Goal: Task Accomplishment & Management: Use online tool/utility

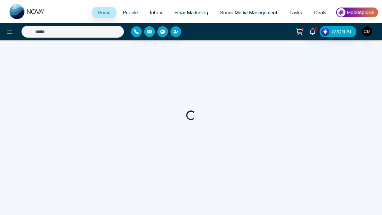
select select "*"
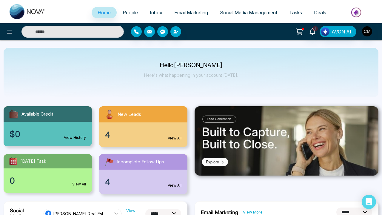
click at [181, 13] on span "Email Marketing" at bounding box center [191, 13] width 34 height 6
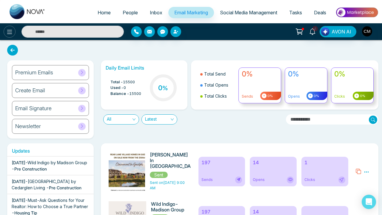
click at [7, 27] on button at bounding box center [10, 32] width 12 height 12
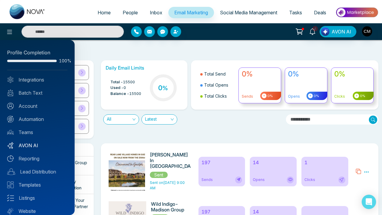
click at [30, 146] on link "AVON AI" at bounding box center [37, 145] width 60 height 7
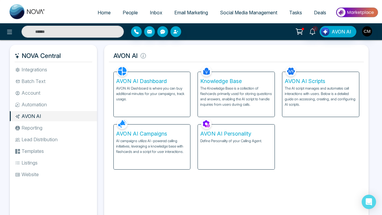
click at [244, 99] on p "The Knowledge Base is a collection of flashcards primarily used for storing que…" at bounding box center [236, 96] width 72 height 21
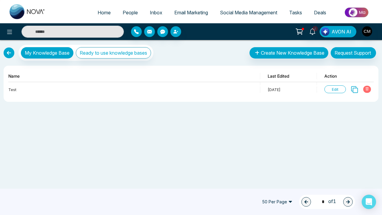
click at [13, 51] on link at bounding box center [9, 52] width 11 height 11
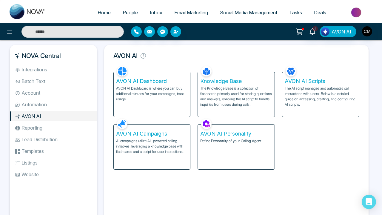
click at [299, 112] on div "AVON AI Scripts The AI script manages and automates call interactions with user…" at bounding box center [320, 94] width 77 height 45
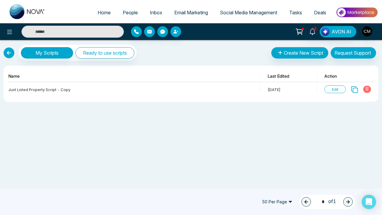
click at [7, 56] on link at bounding box center [9, 52] width 11 height 11
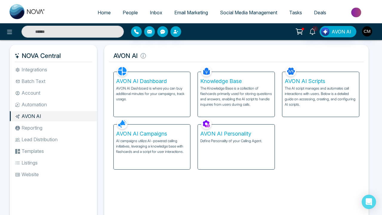
click at [121, 110] on div "AVON AI Dashboard AVON AI Dashboard is where you can buy additional minutes for…" at bounding box center [152, 94] width 77 height 45
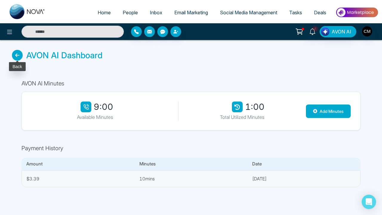
click at [14, 51] on icon at bounding box center [17, 55] width 11 height 11
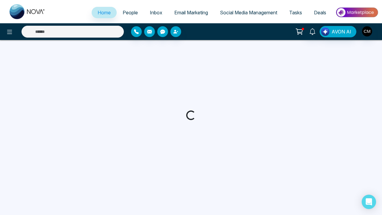
select select "*"
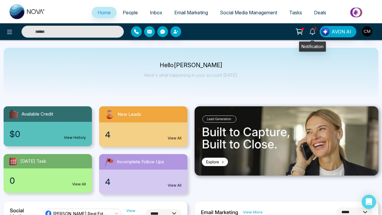
click at [316, 32] on link "4" at bounding box center [312, 31] width 14 height 10
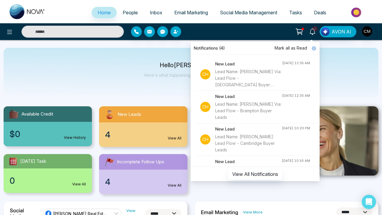
click at [286, 48] on span "Mark all as Read" at bounding box center [291, 48] width 33 height 7
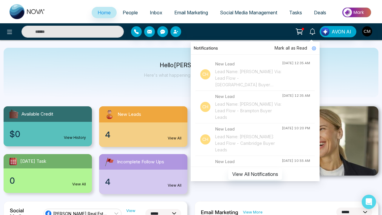
click at [133, 10] on span "People" at bounding box center [130, 13] width 15 height 6
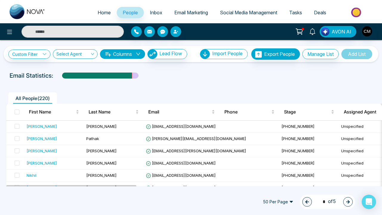
click at [157, 13] on span "Inbox" at bounding box center [156, 13] width 13 height 6
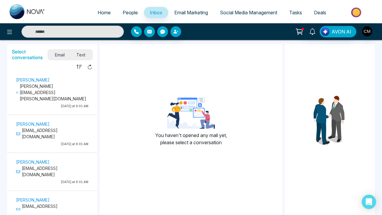
click at [81, 55] on span "Text" at bounding box center [81, 55] width 21 height 8
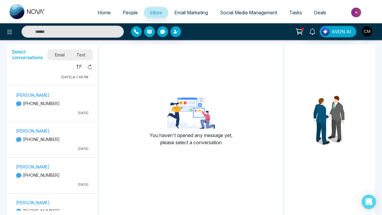
scroll to position [24, 0]
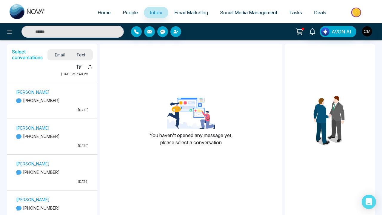
click at [102, 11] on span "Home" at bounding box center [104, 13] width 13 height 6
select select "*"
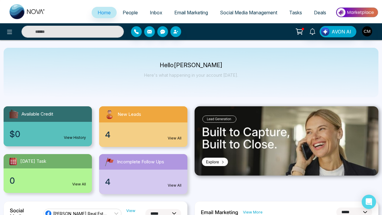
click at [154, 13] on span "Inbox" at bounding box center [156, 13] width 13 height 6
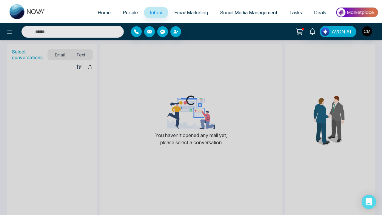
click at [123, 16] on link "People" at bounding box center [130, 12] width 27 height 11
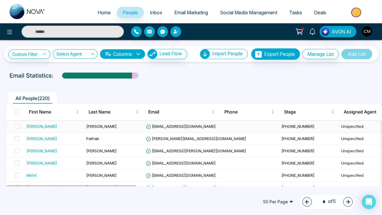
click at [60, 126] on div "[PERSON_NAME]" at bounding box center [54, 126] width 55 height 6
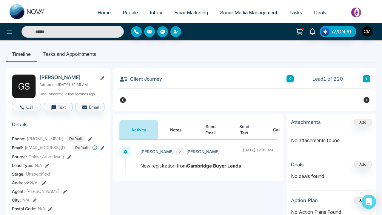
scroll to position [0, 208]
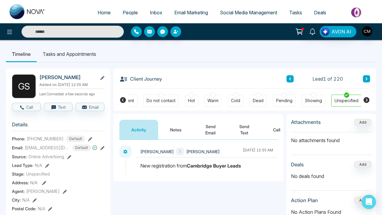
click at [151, 14] on span "Inbox" at bounding box center [156, 13] width 13 height 6
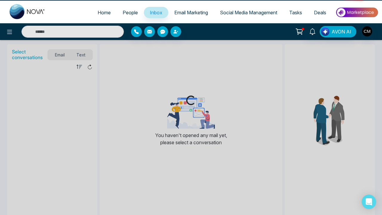
click at [132, 13] on span "People" at bounding box center [130, 13] width 15 height 6
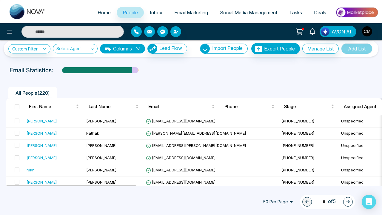
scroll to position [5, 0]
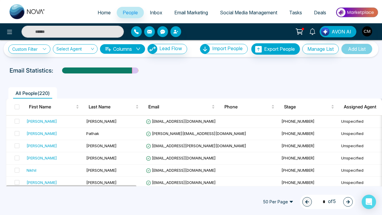
click at [19, 19] on img at bounding box center [28, 11] width 36 height 15
select select "*"
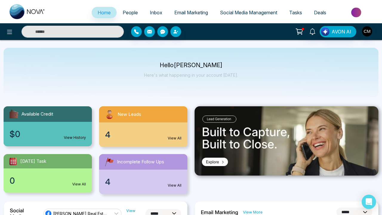
click at [150, 15] on span "Inbox" at bounding box center [156, 13] width 13 height 6
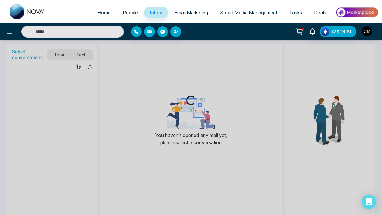
click at [122, 9] on link "People" at bounding box center [130, 12] width 27 height 11
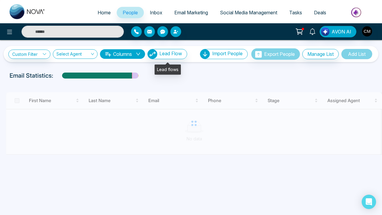
click at [174, 53] on span "Lead Flow" at bounding box center [170, 53] width 23 height 6
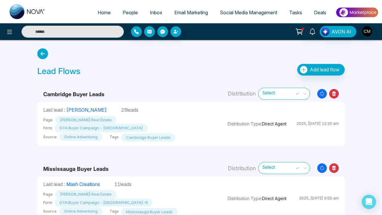
click at [312, 70] on span "Add lead flow" at bounding box center [325, 70] width 30 height 6
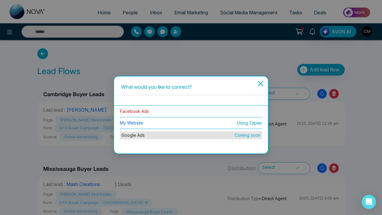
click at [137, 111] on link "Facebook Ads" at bounding box center [134, 111] width 29 height 5
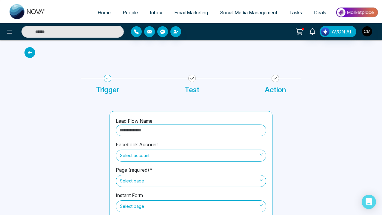
scroll to position [22, 0]
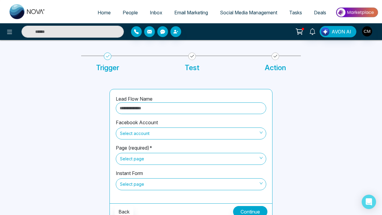
click at [144, 104] on input "text" at bounding box center [191, 108] width 150 height 12
type input "*"
click at [160, 130] on span "Select account" at bounding box center [191, 133] width 142 height 10
type input "**********"
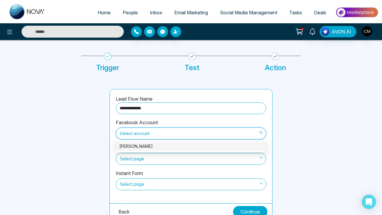
click at [151, 150] on div "[PERSON_NAME]" at bounding box center [191, 146] width 150 height 10
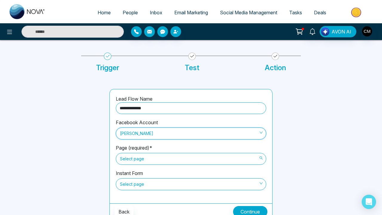
click at [147, 158] on span "Select page" at bounding box center [191, 159] width 142 height 10
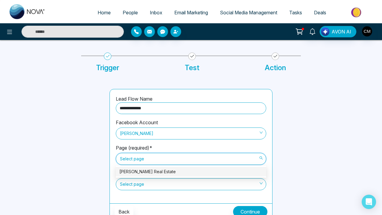
click at [144, 169] on div "[PERSON_NAME] Real Estate" at bounding box center [190, 171] width 143 height 7
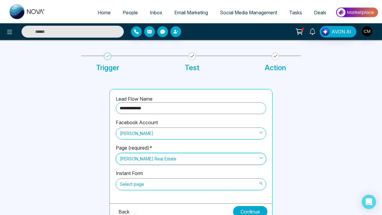
click at [141, 186] on span "Select page" at bounding box center [191, 184] width 142 height 10
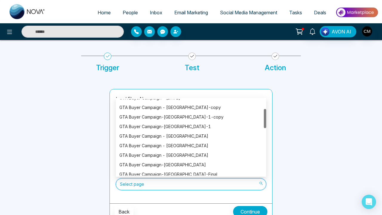
scroll to position [45, 0]
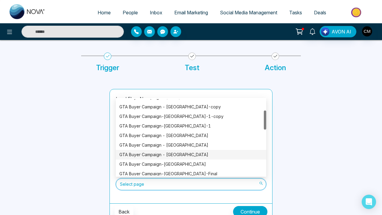
click at [167, 152] on div "GTA Buyer Campaign - [GEOGRAPHIC_DATA]" at bounding box center [190, 154] width 143 height 7
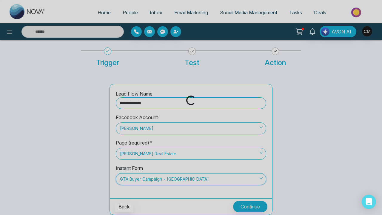
scroll to position [27, 0]
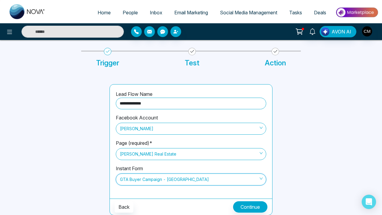
click at [237, 201] on button "Continue" at bounding box center [250, 206] width 34 height 11
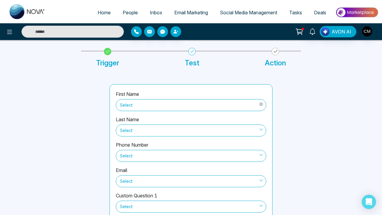
click at [134, 103] on span "Select" at bounding box center [191, 105] width 142 height 10
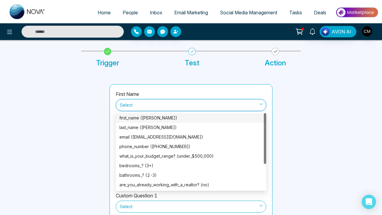
click at [136, 118] on div "first_name ([PERSON_NAME])" at bounding box center [190, 118] width 143 height 7
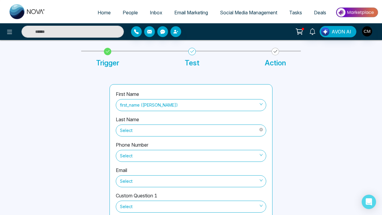
click at [136, 123] on div "Select" at bounding box center [191, 129] width 150 height 13
click at [138, 129] on span "Select" at bounding box center [191, 130] width 142 height 10
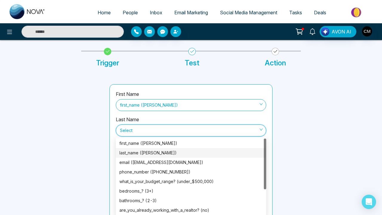
click at [141, 152] on div "last_name ([PERSON_NAME])" at bounding box center [190, 153] width 143 height 7
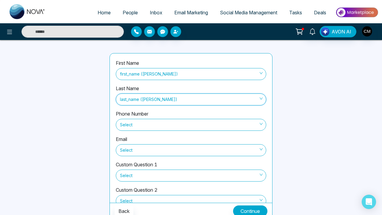
scroll to position [62, 0]
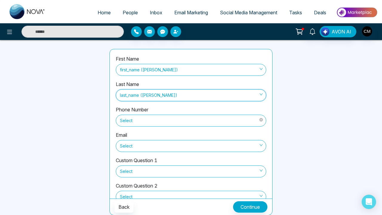
click at [134, 122] on span "Select" at bounding box center [191, 121] width 142 height 10
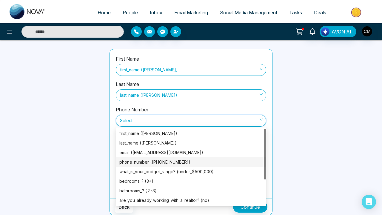
click at [141, 162] on div "phone_number ([PHONE_NUMBER])" at bounding box center [190, 162] width 143 height 7
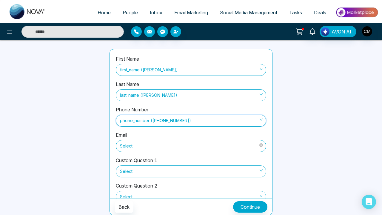
click at [146, 144] on span "Select" at bounding box center [191, 146] width 142 height 10
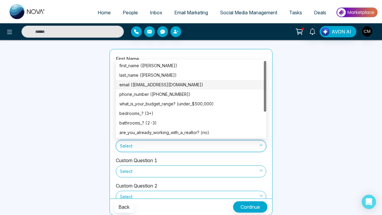
click at [156, 87] on div "email ([EMAIL_ADDRESS][DOMAIN_NAME])" at bounding box center [190, 84] width 143 height 7
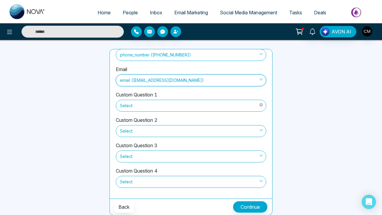
scroll to position [66, 0]
click at [146, 105] on span "Select" at bounding box center [191, 106] width 142 height 10
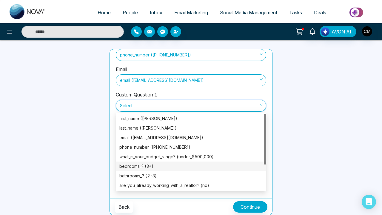
click at [159, 165] on div "bedrooms_? (3+)" at bounding box center [190, 166] width 143 height 7
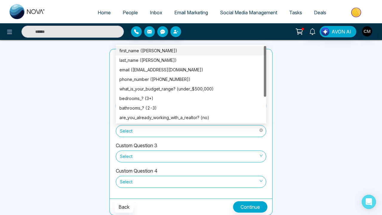
click at [167, 130] on span "Select" at bounding box center [191, 131] width 142 height 10
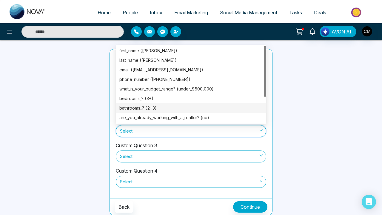
click at [168, 107] on div "bathrooms_? (2-3)" at bounding box center [190, 108] width 143 height 7
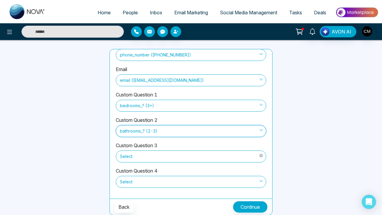
click at [153, 154] on span "Select" at bounding box center [191, 156] width 142 height 10
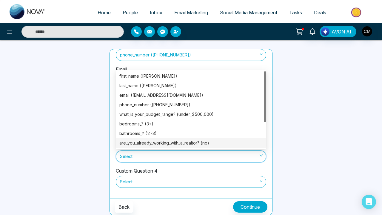
click at [163, 139] on div "are_you_already_working_with_a_realtor? (no)" at bounding box center [191, 143] width 150 height 10
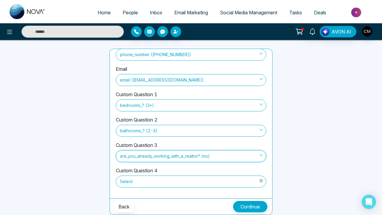
scroll to position [62, 0]
click at [156, 186] on span "Select" at bounding box center [191, 182] width 142 height 10
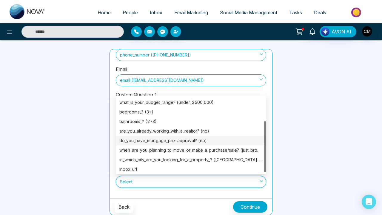
scroll to position [37, 0]
click at [176, 141] on div "do_you_have_mortgage_pre-approval? (no)" at bounding box center [190, 140] width 143 height 7
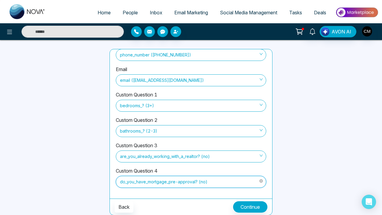
click at [234, 182] on span "do_you_have_mortgage_pre-approval? (no)" at bounding box center [191, 182] width 142 height 10
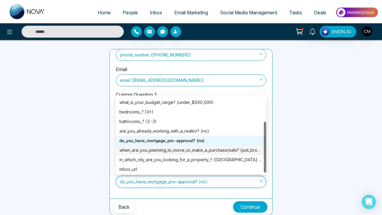
scroll to position [38, 0]
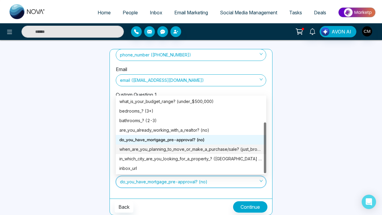
click at [208, 149] on div "when_are_you_planning_to_move_or_make_a_purchase/sale? (just_browsing)" at bounding box center [190, 149] width 143 height 7
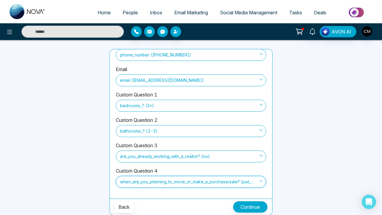
click at [249, 206] on button "Continue" at bounding box center [250, 206] width 34 height 11
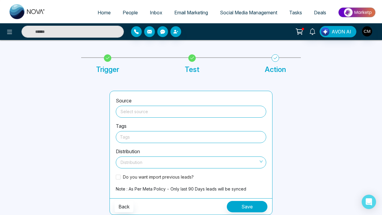
scroll to position [20, 0]
click at [147, 116] on span at bounding box center [190, 111] width 143 height 11
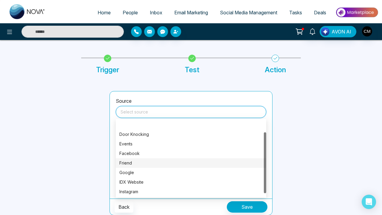
scroll to position [19, 0]
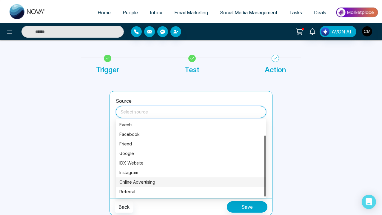
click at [132, 181] on div "Online Advertising" at bounding box center [190, 182] width 143 height 7
type input "**********"
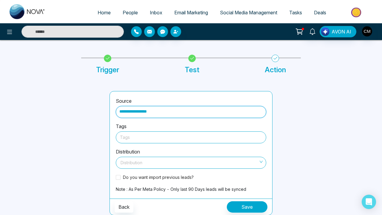
click at [150, 136] on div at bounding box center [191, 136] width 142 height 7
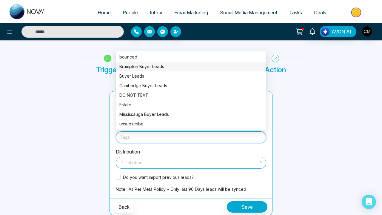
click at [157, 67] on div "Brampton Buyer Leads" at bounding box center [190, 66] width 143 height 7
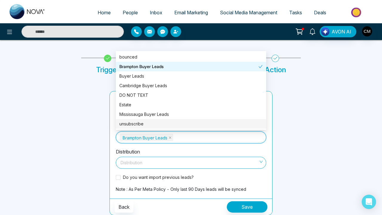
click at [135, 166] on span at bounding box center [188, 162] width 139 height 11
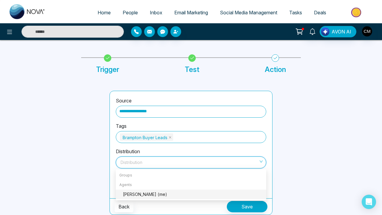
scroll to position [20, 0]
click at [136, 196] on div "[PERSON_NAME] (me)" at bounding box center [193, 194] width 140 height 7
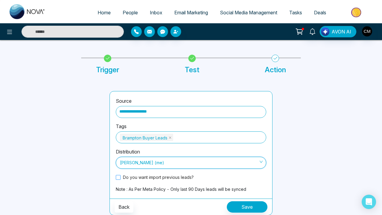
click at [125, 178] on span "Do you want import previous leads?" at bounding box center [159, 177] width 76 height 6
click at [236, 206] on button "Save" at bounding box center [247, 206] width 41 height 11
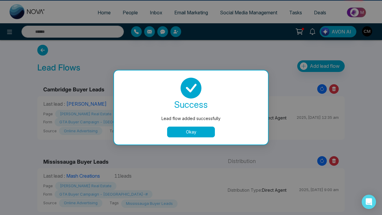
scroll to position [6, 0]
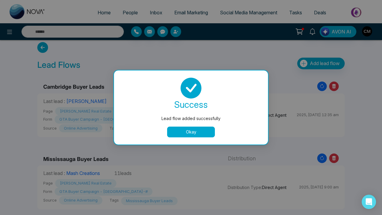
click at [192, 135] on button "Okay" at bounding box center [191, 132] width 48 height 11
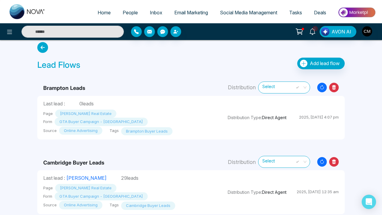
click at [314, 30] on span "1" at bounding box center [315, 28] width 5 height 5
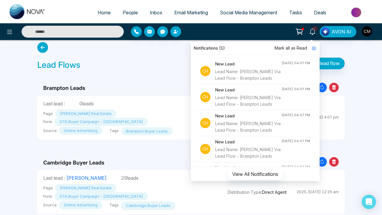
click at [250, 71] on div "Lead Name: [PERSON_NAME] Via: Lead Flow - Brampton Leads" at bounding box center [248, 74] width 66 height 13
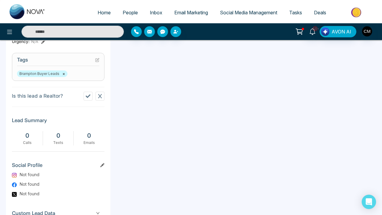
scroll to position [282, 0]
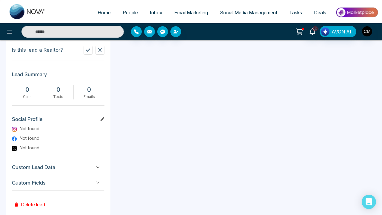
click at [18, 194] on button "Delete lead" at bounding box center [29, 199] width 35 height 19
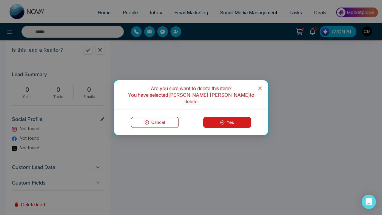
click at [154, 126] on div "Cancel Yes" at bounding box center [191, 122] width 154 height 25
click at [159, 119] on button "Cancel" at bounding box center [155, 122] width 48 height 11
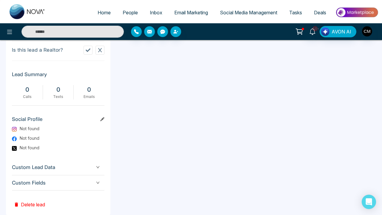
click at [61, 184] on span "Custom Fields" at bounding box center [58, 183] width 93 height 8
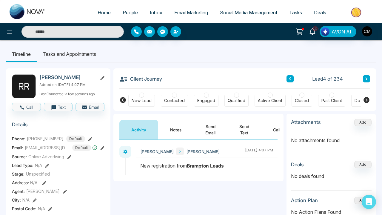
scroll to position [0, 0]
click at [291, 84] on div "Client Journey Lead 4 of 234" at bounding box center [244, 78] width 251 height 20
click at [291, 83] on div "Client Journey Lead 4 of 234" at bounding box center [244, 78] width 251 height 20
click at [291, 79] on icon at bounding box center [290, 79] width 3 height 4
click at [128, 15] on span "People" at bounding box center [130, 13] width 15 height 6
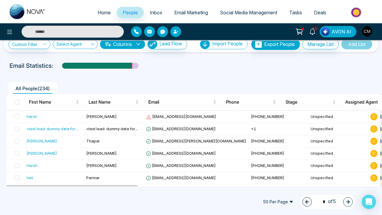
scroll to position [11, 0]
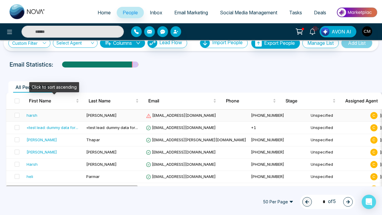
click at [64, 113] on div "harsh" at bounding box center [54, 115] width 55 height 6
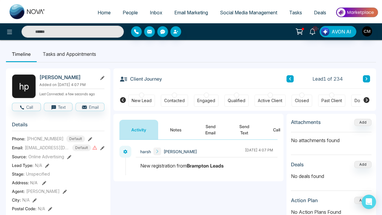
click at [181, 132] on button "Notes" at bounding box center [175, 130] width 35 height 20
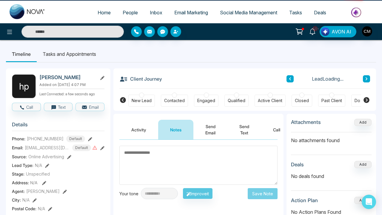
click at [156, 127] on button "Activity" at bounding box center [138, 130] width 39 height 20
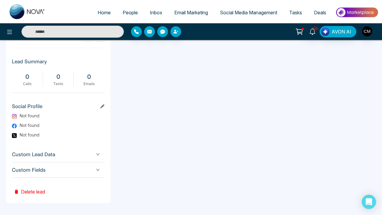
click at [74, 169] on span "Custom Fields" at bounding box center [58, 170] width 93 height 8
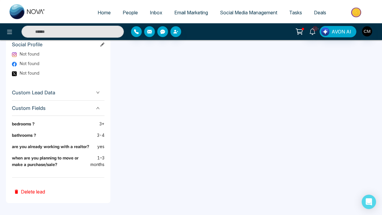
scroll to position [360, 0]
click at [296, 14] on span "Tasks" at bounding box center [295, 13] width 13 height 6
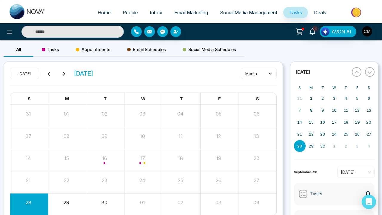
click at [311, 28] on icon at bounding box center [312, 31] width 7 height 7
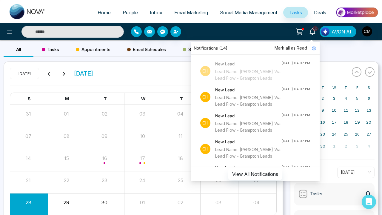
click at [221, 107] on div "Lead Name: [PERSON_NAME] Via: Lead Flow - Brampton Leads" at bounding box center [248, 100] width 66 height 13
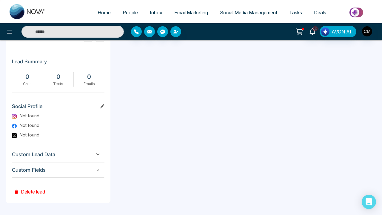
scroll to position [298, 0]
click at [144, 13] on link "Inbox" at bounding box center [156, 12] width 24 height 11
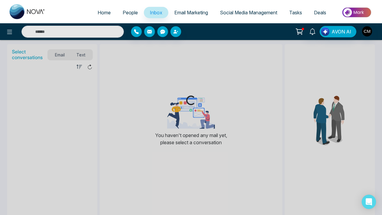
click at [130, 13] on span "People" at bounding box center [130, 13] width 15 height 6
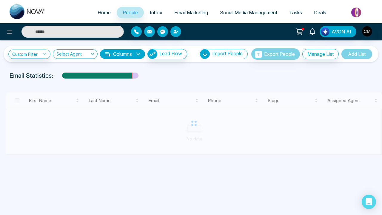
click at [81, 32] on input "text" at bounding box center [72, 32] width 102 height 12
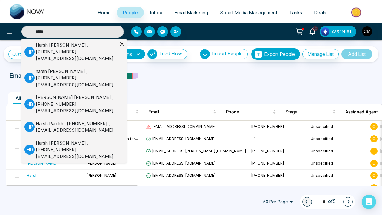
type input "*****"
click at [72, 50] on div "Harsh Patel , +13065815272 , harsh.patel24895@yahoo.com" at bounding box center [77, 52] width 82 height 20
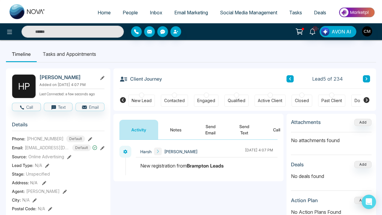
click at [131, 9] on link "People" at bounding box center [130, 12] width 27 height 11
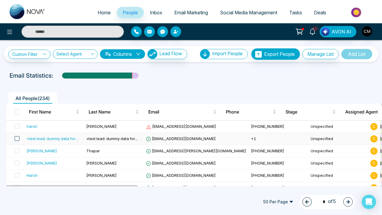
click at [17, 137] on span at bounding box center [17, 138] width 5 height 5
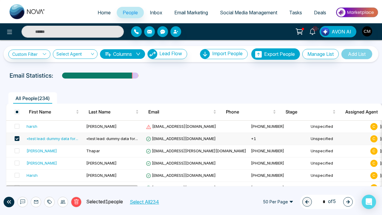
click at [74, 203] on icon at bounding box center [76, 201] width 5 height 5
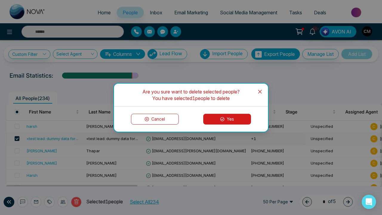
click at [224, 118] on icon at bounding box center [222, 119] width 4 height 4
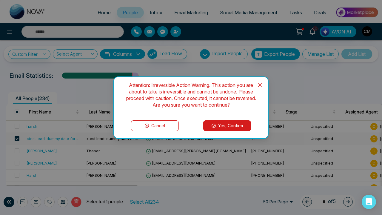
click at [233, 127] on button "Yes, Confirm" at bounding box center [227, 125] width 48 height 11
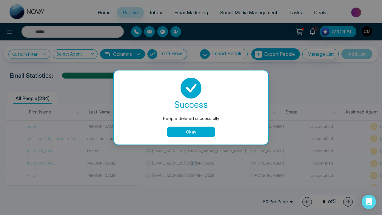
click at [187, 131] on button "Okay" at bounding box center [191, 132] width 48 height 11
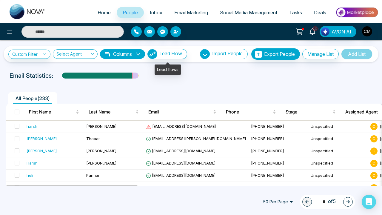
click at [170, 53] on span "Lead Flow" at bounding box center [170, 53] width 23 height 6
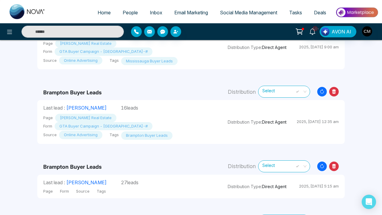
scroll to position [227, 0]
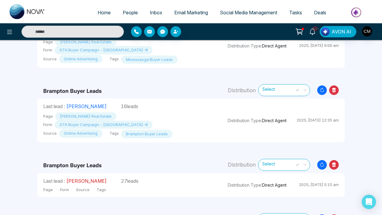
click at [88, 178] on link "[PERSON_NAME]" at bounding box center [86, 181] width 40 height 6
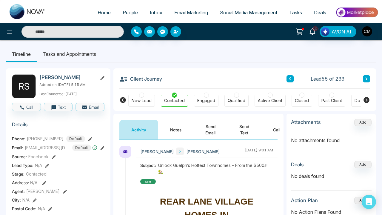
scroll to position [20, 0]
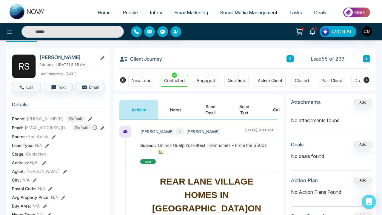
click at [182, 110] on button "Notes" at bounding box center [175, 110] width 35 height 20
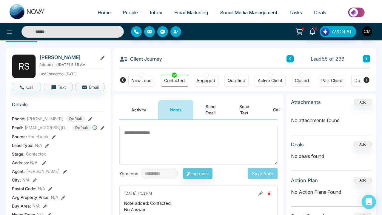
click at [147, 108] on button "Activity" at bounding box center [138, 110] width 39 height 20
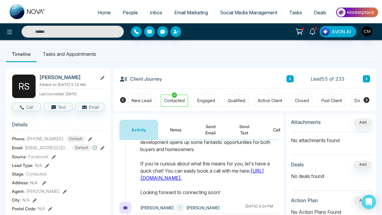
click at [177, 130] on button "Notes" at bounding box center [175, 130] width 35 height 20
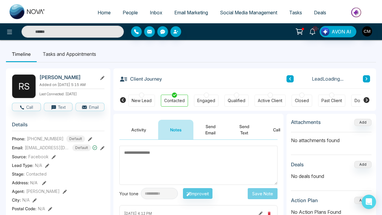
click at [216, 130] on button "Send Email" at bounding box center [210, 130] width 34 height 20
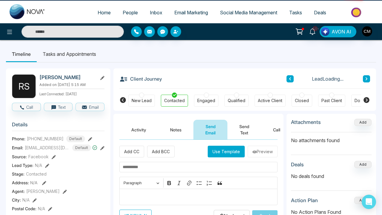
click at [240, 127] on button "Send Text" at bounding box center [244, 130] width 34 height 20
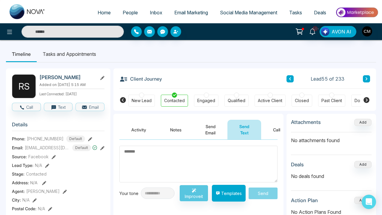
click at [150, 160] on textarea at bounding box center [198, 164] width 158 height 37
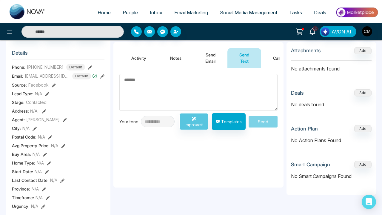
scroll to position [50, 0]
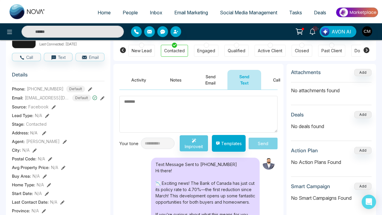
click at [137, 69] on div "Activity Notes Send Email Send Text Call" at bounding box center [198, 77] width 170 height 26
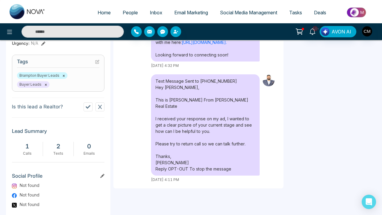
scroll to position [239, 0]
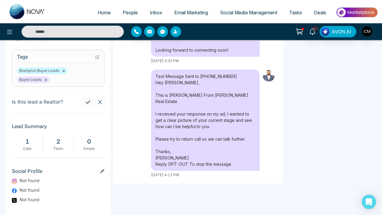
click at [32, 20] on link at bounding box center [28, 11] width 48 height 19
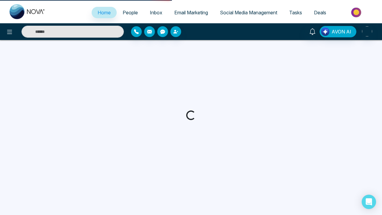
select select "*"
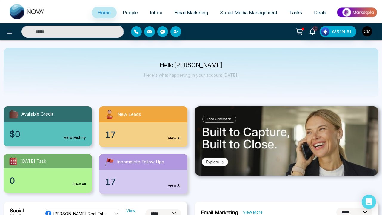
click at [176, 136] on link "View All" at bounding box center [175, 138] width 14 height 5
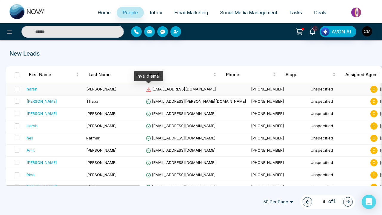
click at [147, 90] on icon at bounding box center [148, 89] width 5 height 5
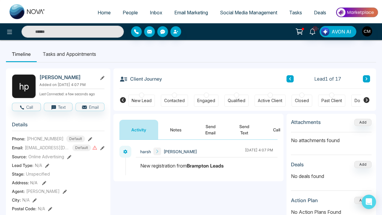
click at [173, 133] on button "Notes" at bounding box center [175, 130] width 35 height 20
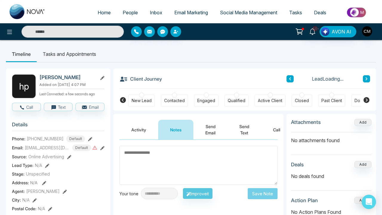
click at [218, 132] on button "Send Email" at bounding box center [210, 130] width 34 height 20
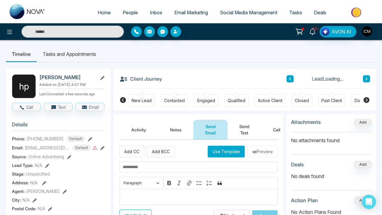
click at [237, 132] on button "Send Text" at bounding box center [244, 130] width 34 height 20
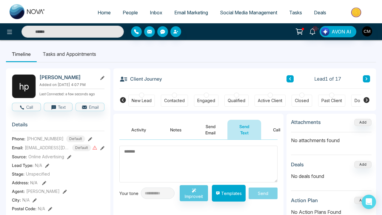
click at [156, 124] on button "Activity" at bounding box center [138, 130] width 39 height 20
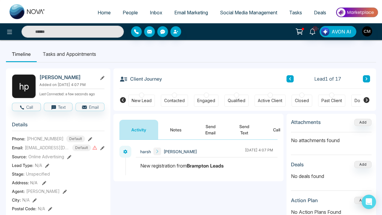
click at [30, 11] on img at bounding box center [28, 11] width 36 height 15
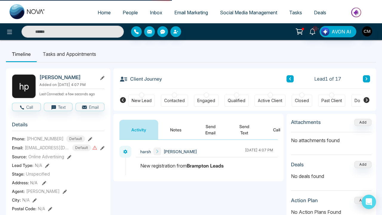
select select "*"
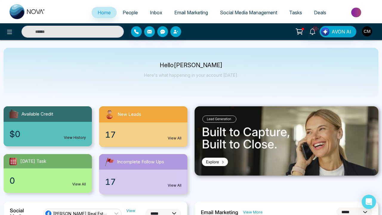
click at [201, 13] on span "Email Marketing" at bounding box center [191, 13] width 34 height 6
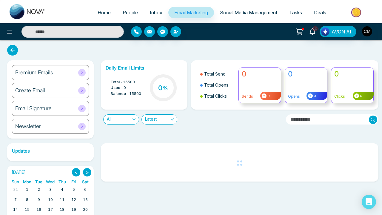
click at [56, 75] on div "Premium Emails" at bounding box center [50, 72] width 77 height 15
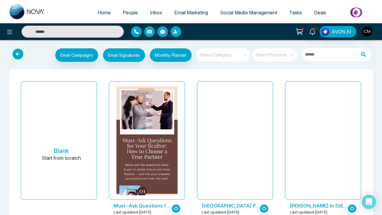
click at [287, 58] on span at bounding box center [273, 54] width 34 height 13
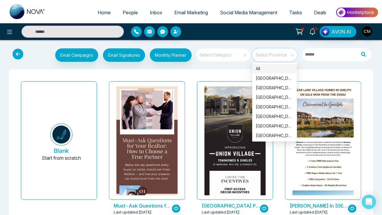
click at [219, 52] on input "search" at bounding box center [221, 52] width 43 height 9
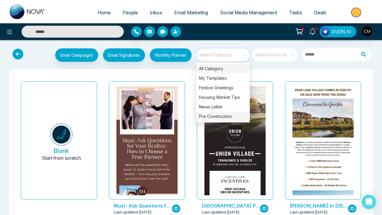
click at [208, 116] on div "Pre Construction" at bounding box center [223, 117] width 54 height 10
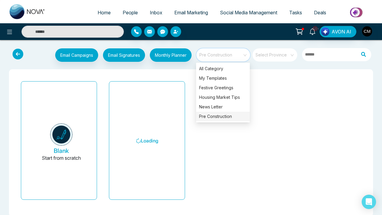
click at [105, 72] on div "Blank Start from scratch Loading" at bounding box center [191, 142] width 364 height 147
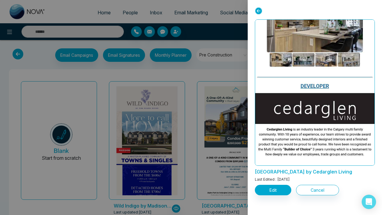
scroll to position [1505, 0]
click at [257, 11] on icon at bounding box center [258, 10] width 7 height 7
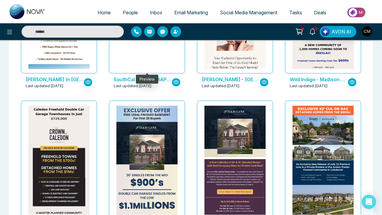
scroll to position [310, 0]
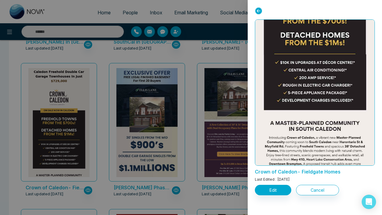
scroll to position [106, 0]
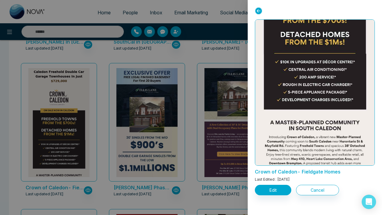
click at [252, 92] on div "Crown of Caledon- Fieldgate Homes Last Edited : Sep 19, 2025 Edit Cancel" at bounding box center [315, 107] width 134 height 215
click at [226, 101] on div at bounding box center [191, 107] width 382 height 215
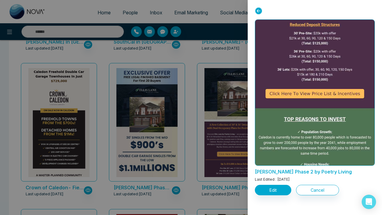
scroll to position [293, 0]
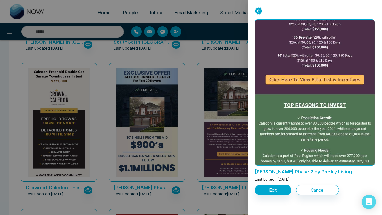
click at [210, 110] on div at bounding box center [191, 107] width 382 height 215
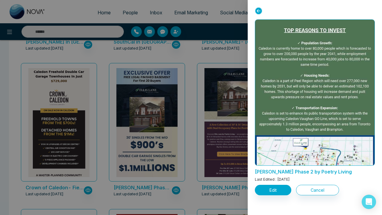
scroll to position [513, 0]
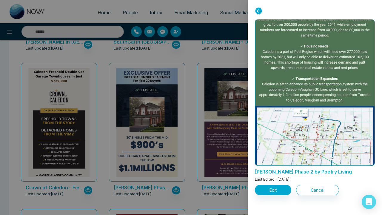
click at [219, 110] on div at bounding box center [191, 107] width 382 height 215
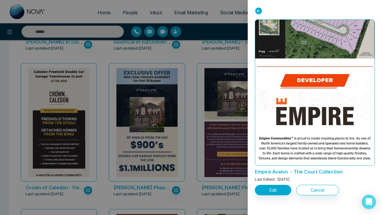
scroll to position [831, 0]
click at [256, 13] on icon at bounding box center [258, 10] width 7 height 7
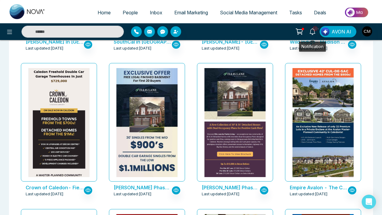
click at [315, 33] on icon at bounding box center [313, 31] width 6 height 7
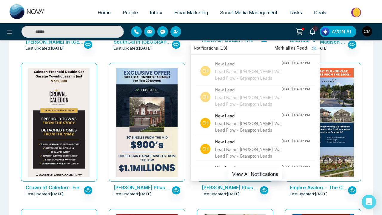
click at [287, 50] on span "Mark all as Read" at bounding box center [291, 48] width 33 height 7
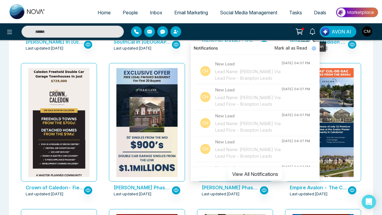
click at [313, 31] on icon at bounding box center [312, 31] width 7 height 7
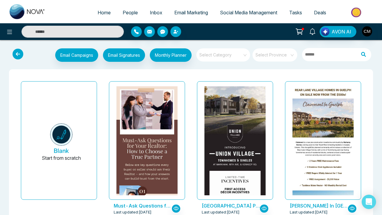
click at [229, 55] on input "search" at bounding box center [221, 52] width 43 height 9
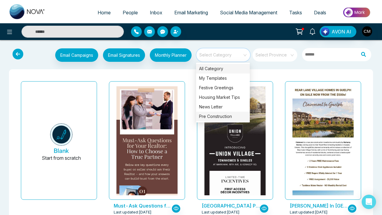
click at [203, 113] on div "Pre Construction" at bounding box center [223, 117] width 54 height 10
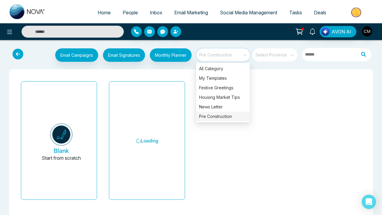
click at [247, 43] on div "Email Campaigns Start from scratch? View my campaigns Email Signatures Monthly …" at bounding box center [191, 132] width 382 height 184
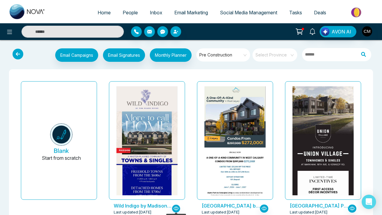
click at [175, 209] on icon "button" at bounding box center [175, 208] width 5 height 5
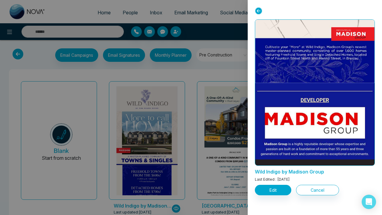
scroll to position [4, 0]
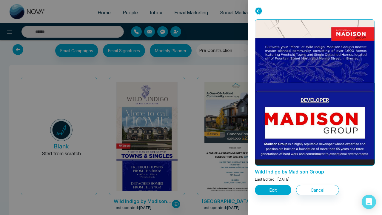
click at [236, 72] on div at bounding box center [191, 107] width 382 height 215
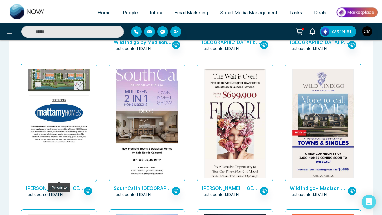
scroll to position [185, 0]
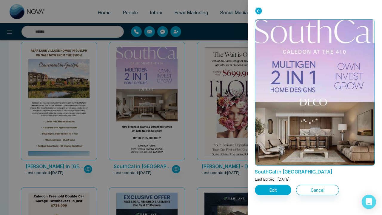
scroll to position [0, 0]
click at [219, 81] on div at bounding box center [191, 107] width 382 height 215
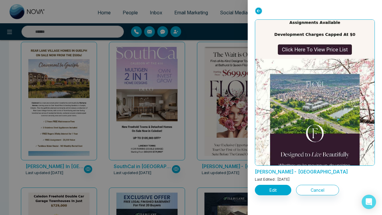
scroll to position [566, 0]
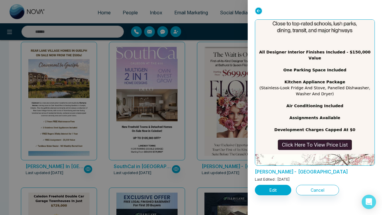
click at [219, 84] on div at bounding box center [191, 107] width 382 height 215
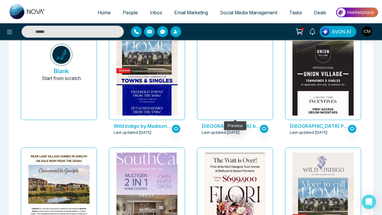
scroll to position [80, 0]
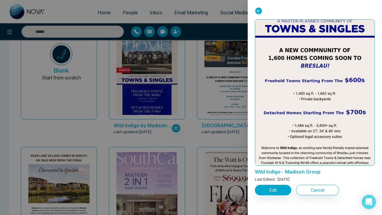
scroll to position [136, 0]
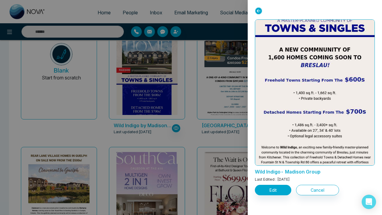
click at [168, 93] on div at bounding box center [191, 107] width 382 height 215
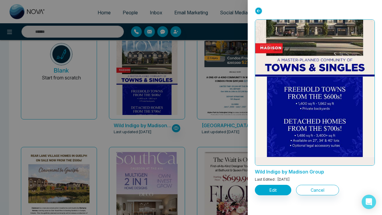
scroll to position [100, 0]
